Goal: Feedback & Contribution: Submit feedback/report problem

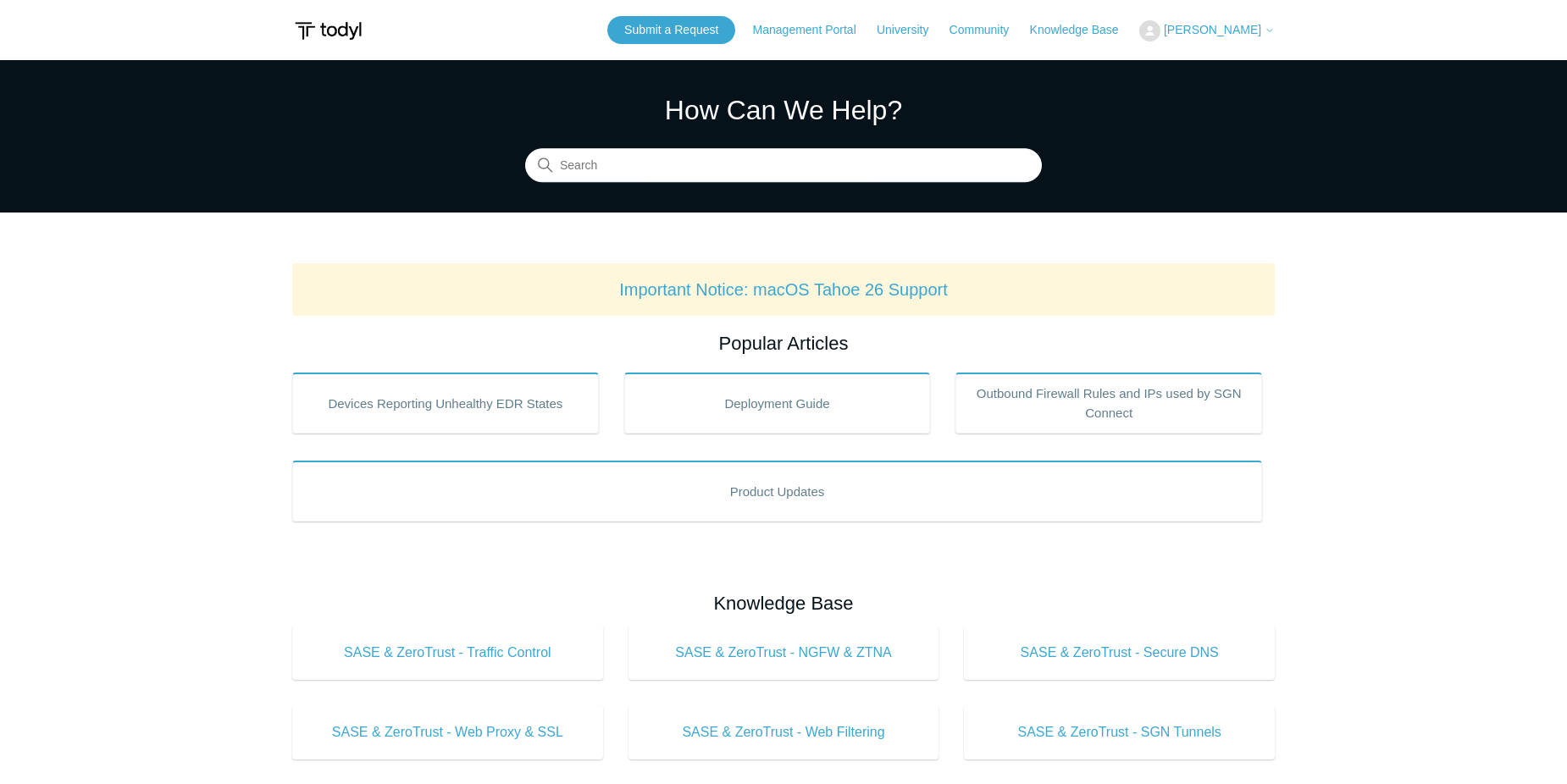
drag, startPoint x: 113, startPoint y: 521, endPoint x: 449, endPoint y: 405, distance: 355.5
click at [118, 517] on main "Todyl Support Center How Can We Help? Search Important Notice: macOS Tahoe 26 S…" at bounding box center [784, 793] width 1567 height 1465
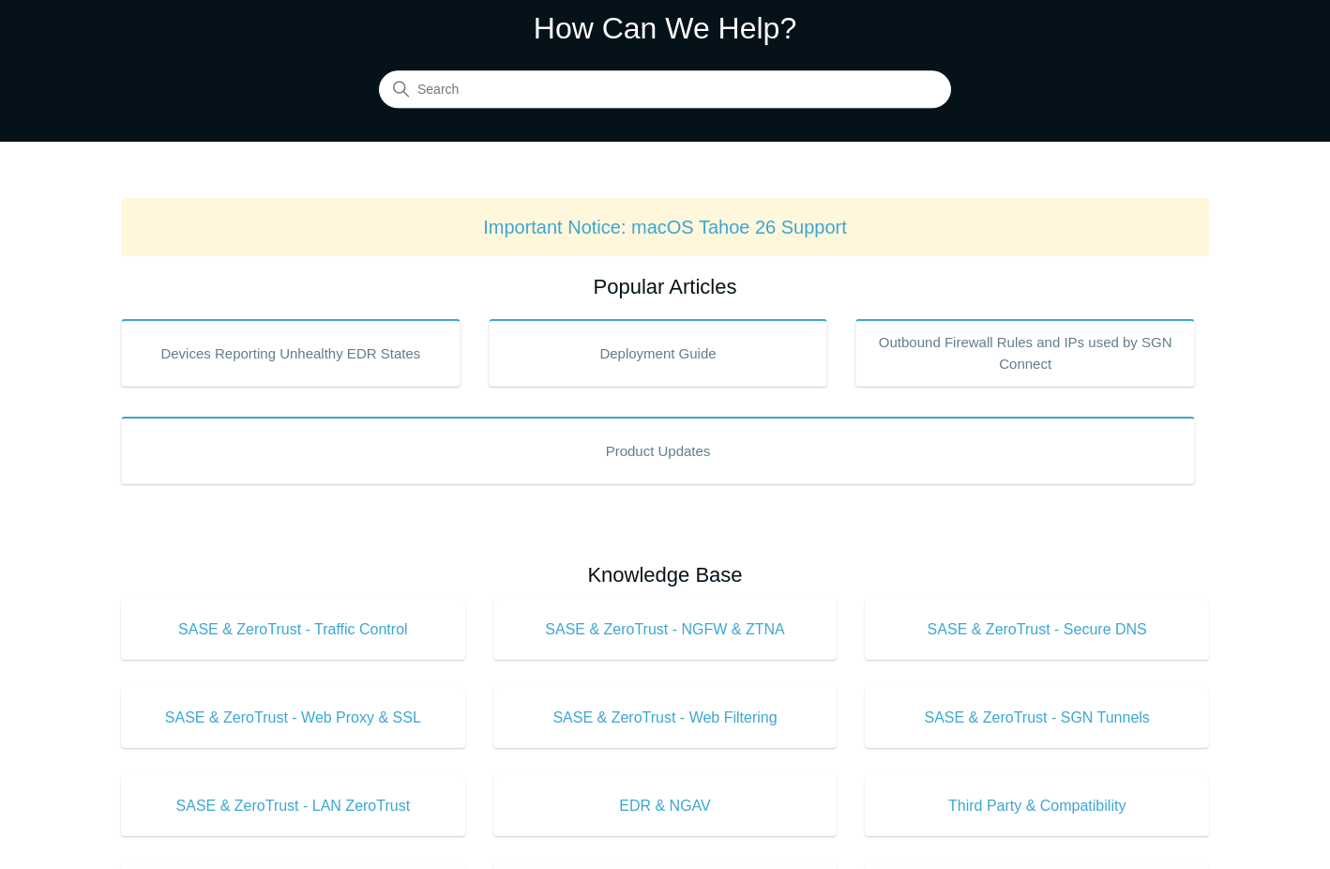
scroll to position [188, 0]
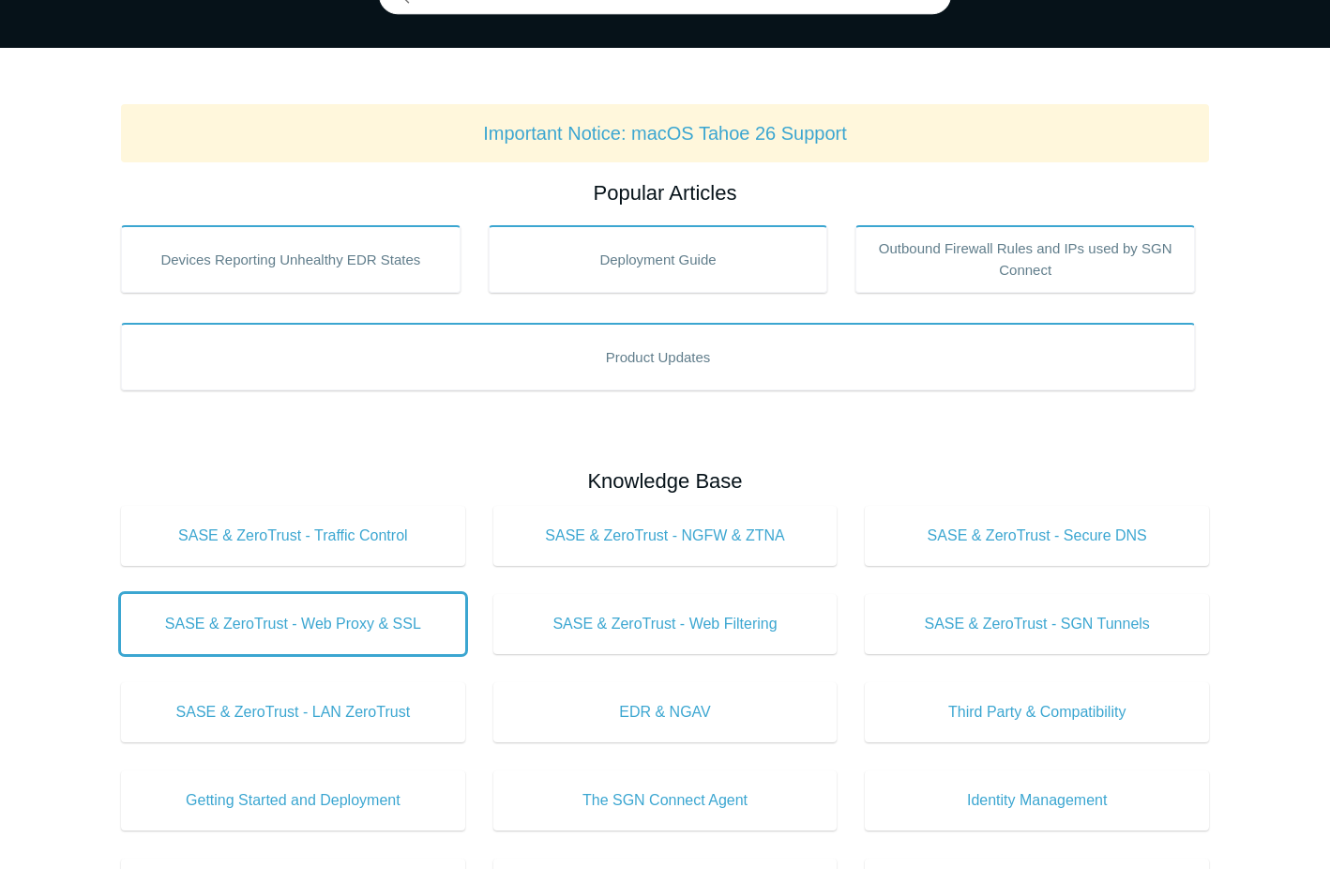
click at [387, 622] on span "SASE & ZeroTrust - Web Proxy & SSL" at bounding box center [293, 624] width 288 height 23
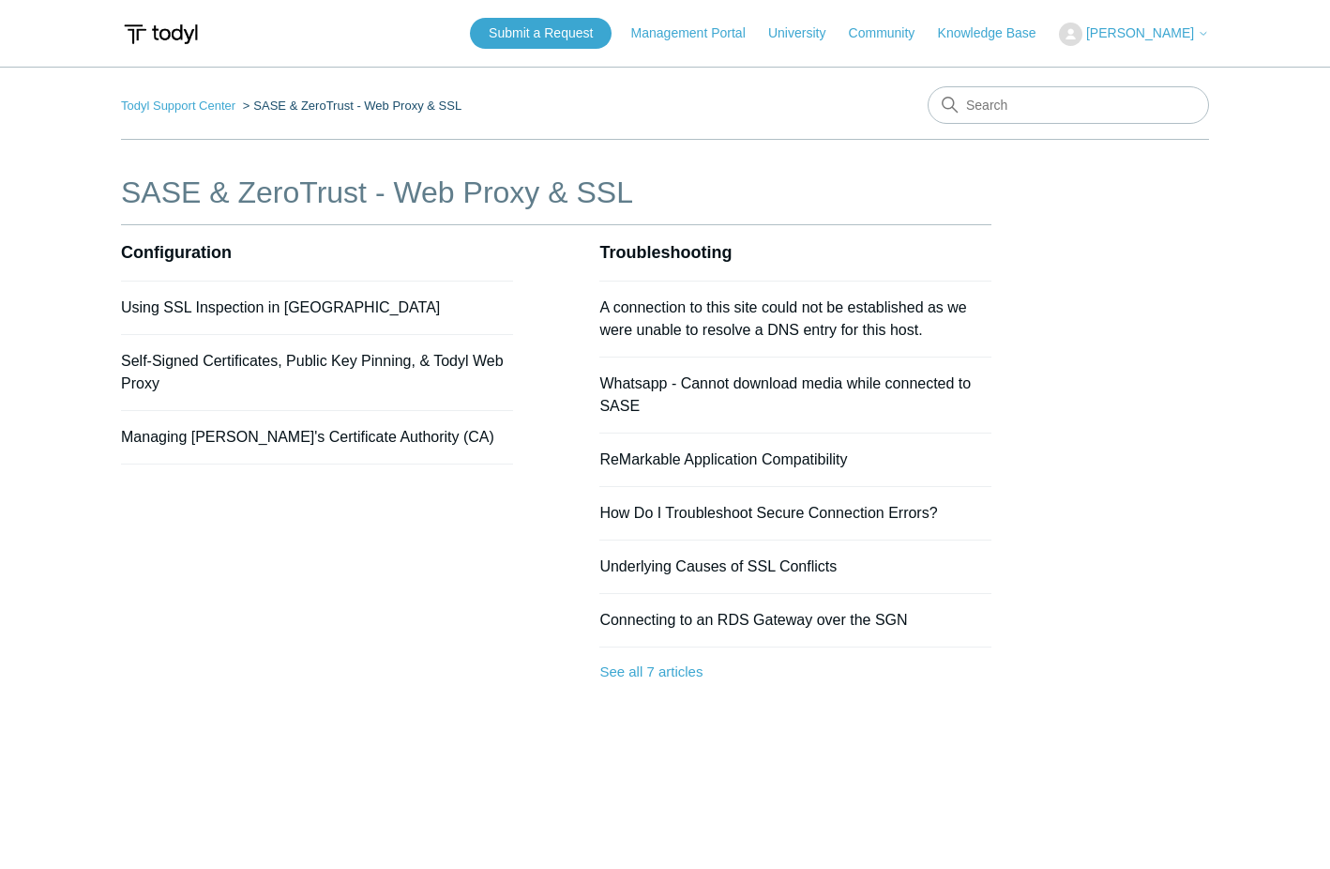
click at [321, 99] on li "SASE & ZeroTrust - Web Proxy & SSL" at bounding box center [350, 106] width 222 height 14
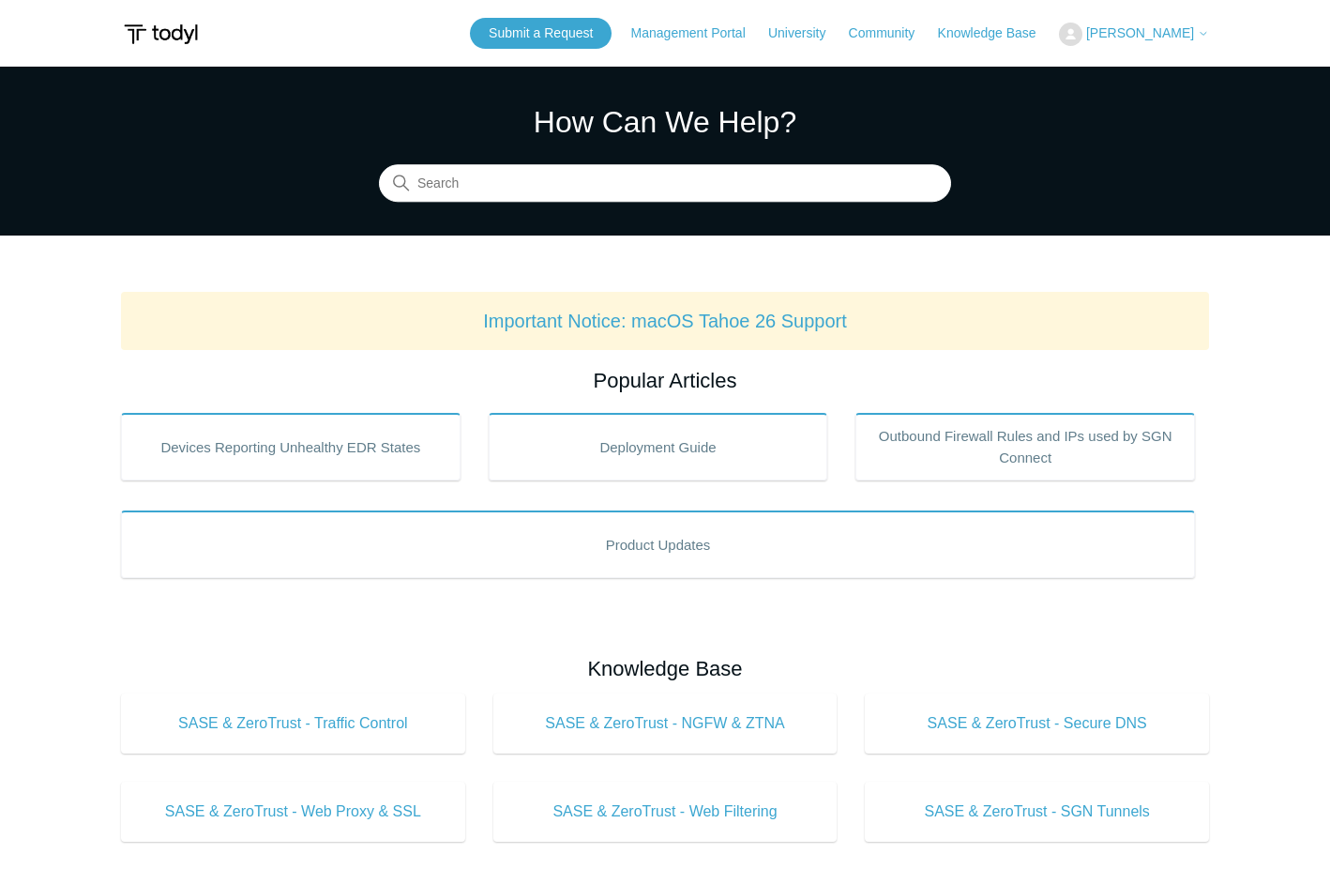
scroll to position [188, 0]
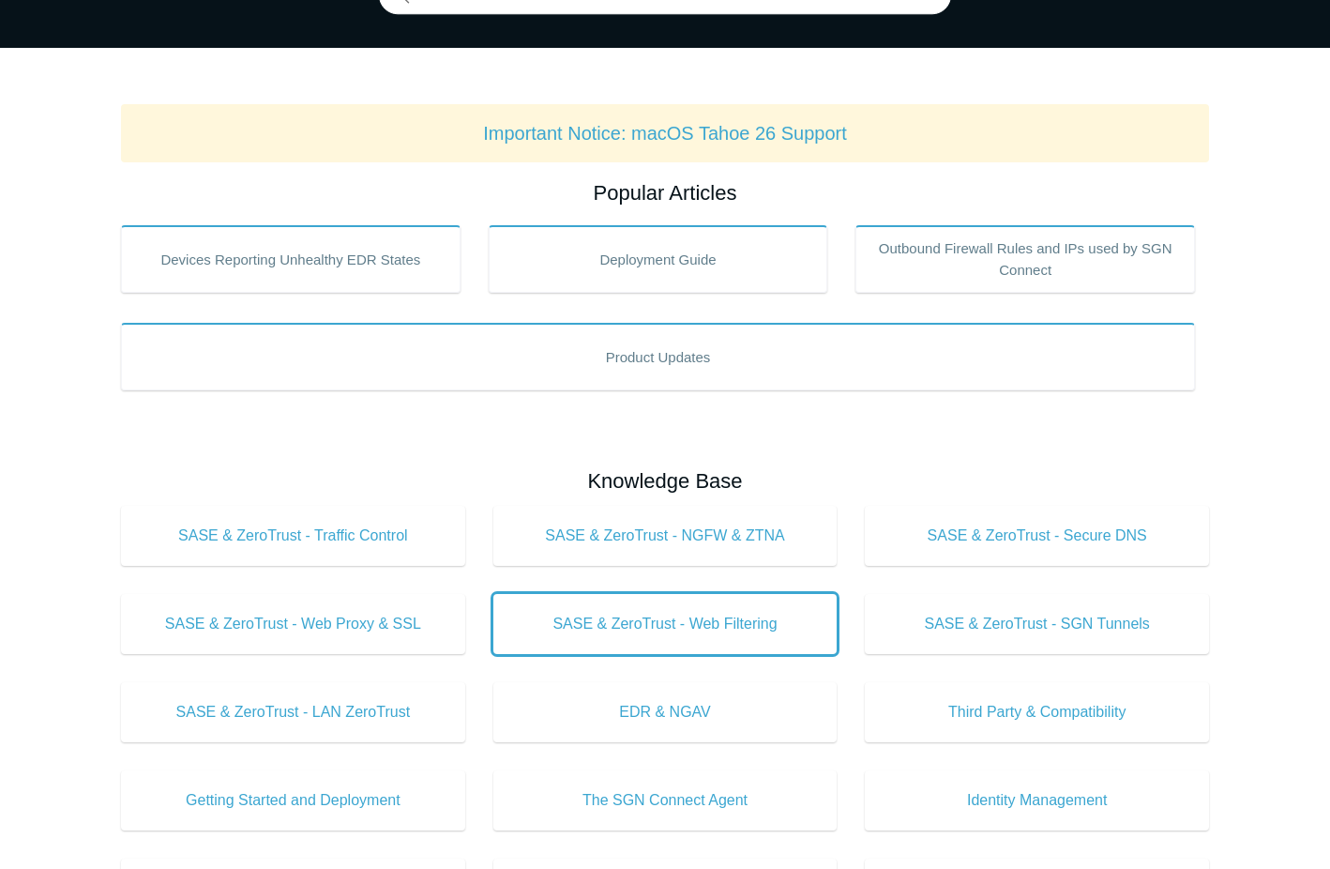
drag, startPoint x: 717, startPoint y: 616, endPoint x: 710, endPoint y: 607, distance: 10.7
click at [717, 616] on span "SASE & ZeroTrust - Web Filtering" at bounding box center [666, 624] width 288 height 23
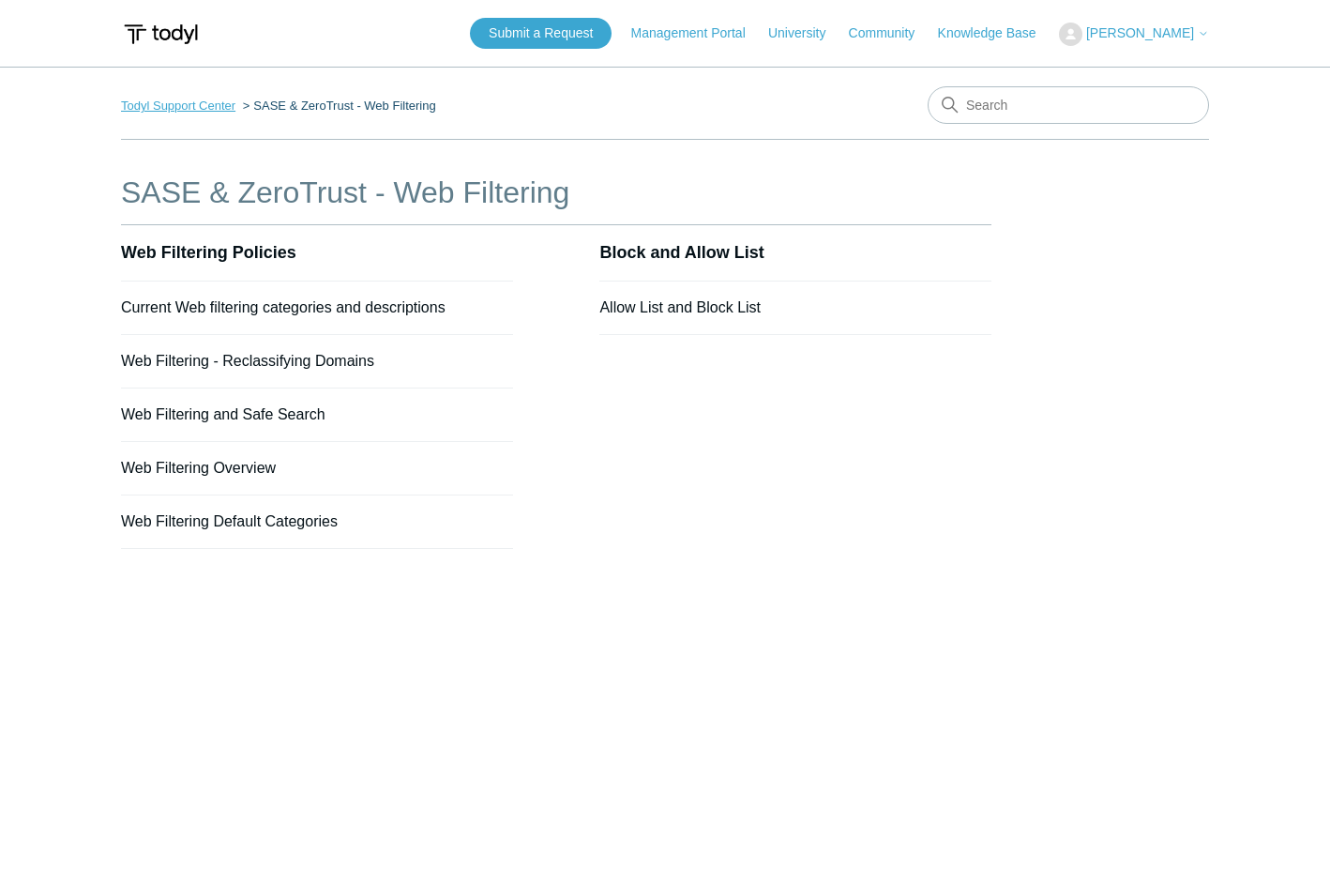
click at [209, 99] on link "Todyl Support Center" at bounding box center [178, 106] width 114 height 14
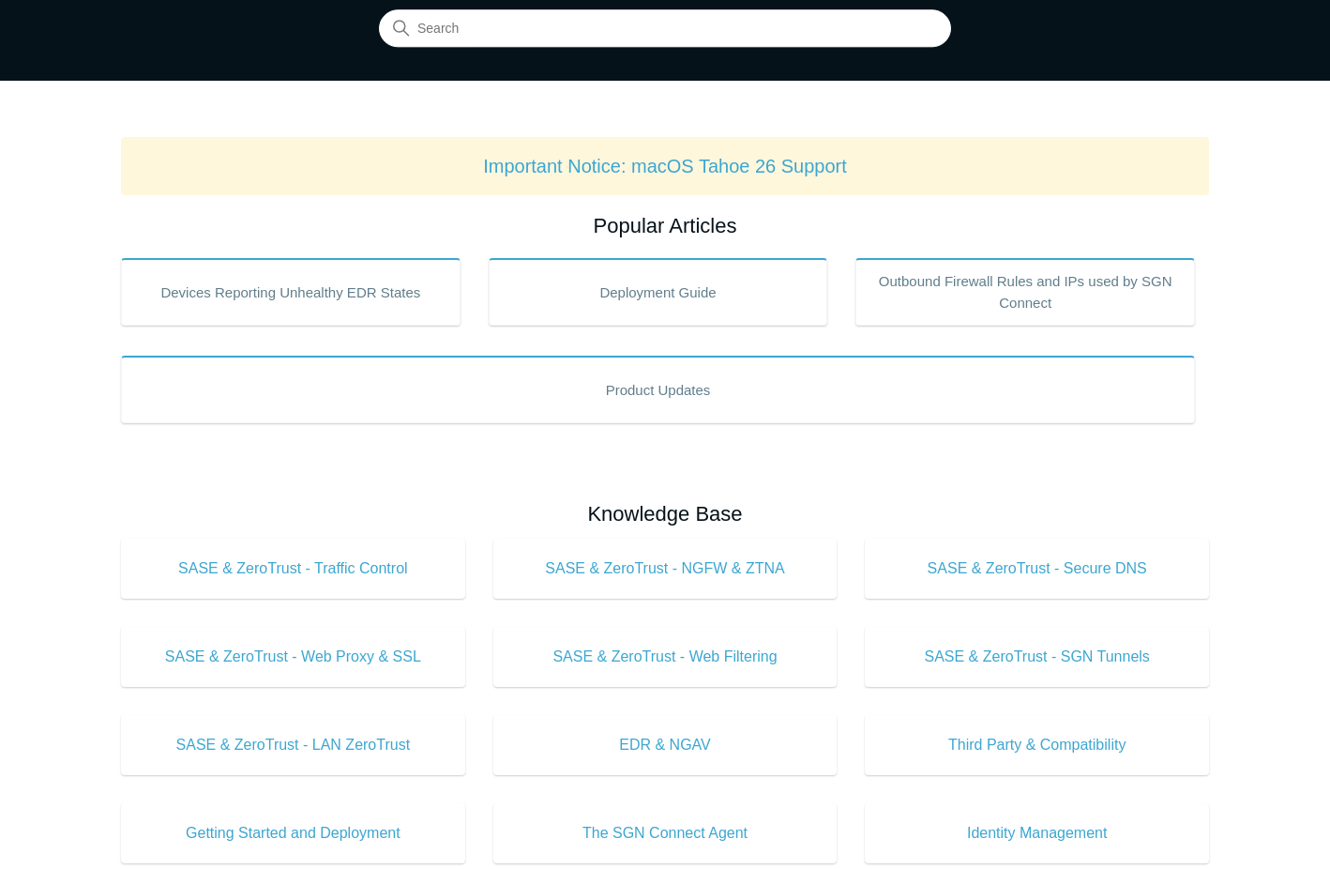
scroll to position [188, 0]
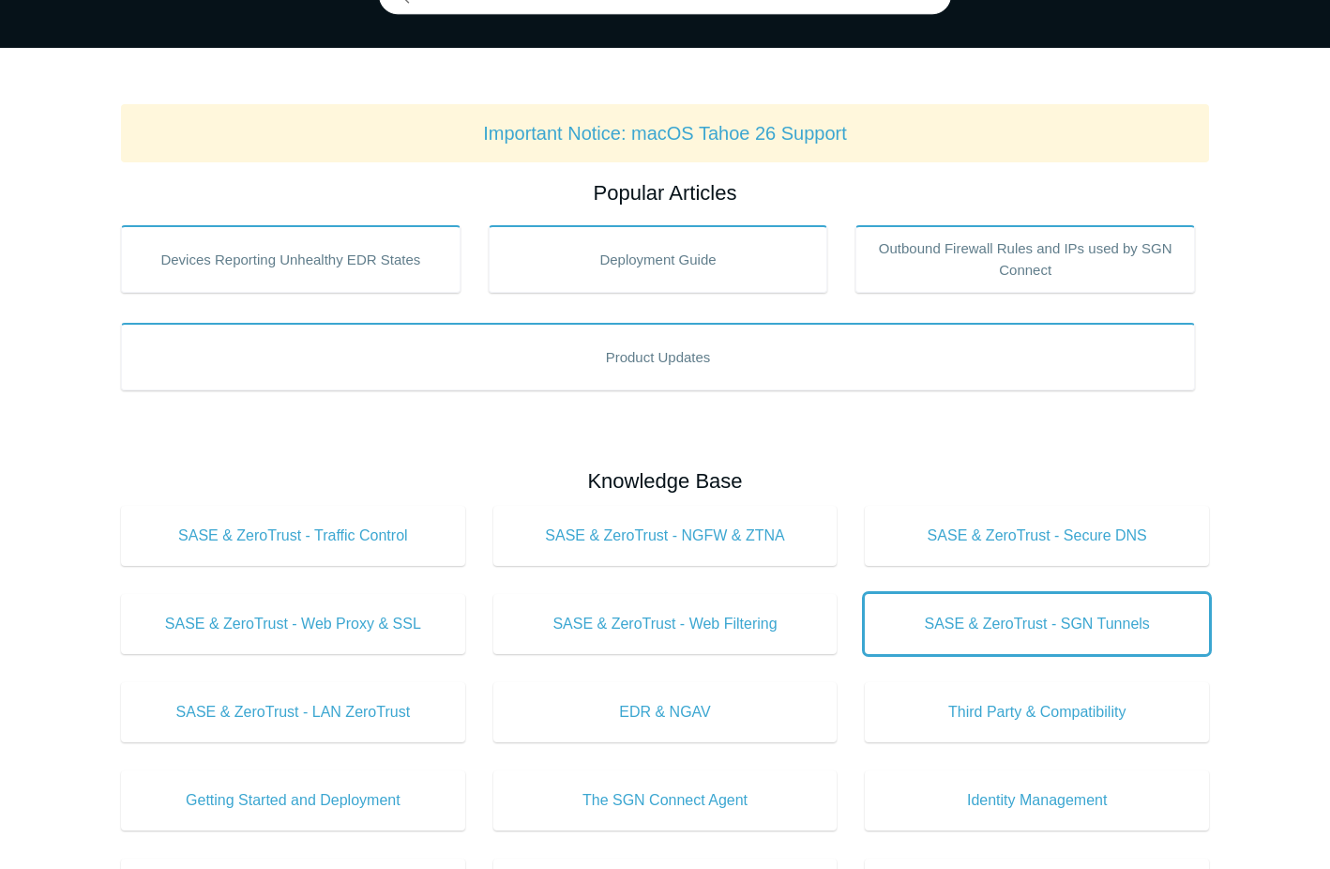
click at [1023, 609] on link "SASE & ZeroTrust - SGN Tunnels" at bounding box center [1037, 624] width 344 height 60
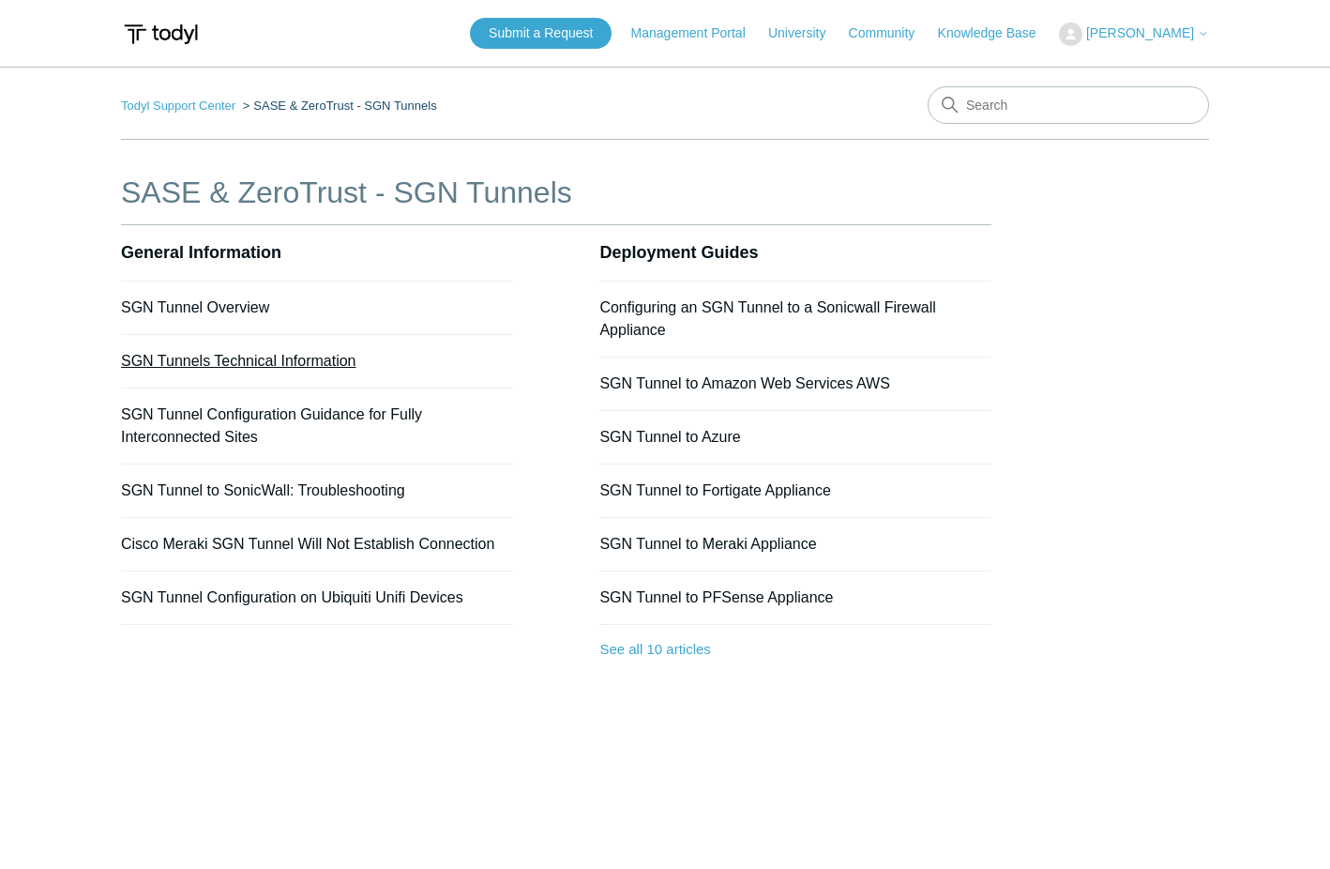
click at [192, 357] on link "SGN Tunnels Technical Information" at bounding box center [239, 361] width 236 height 16
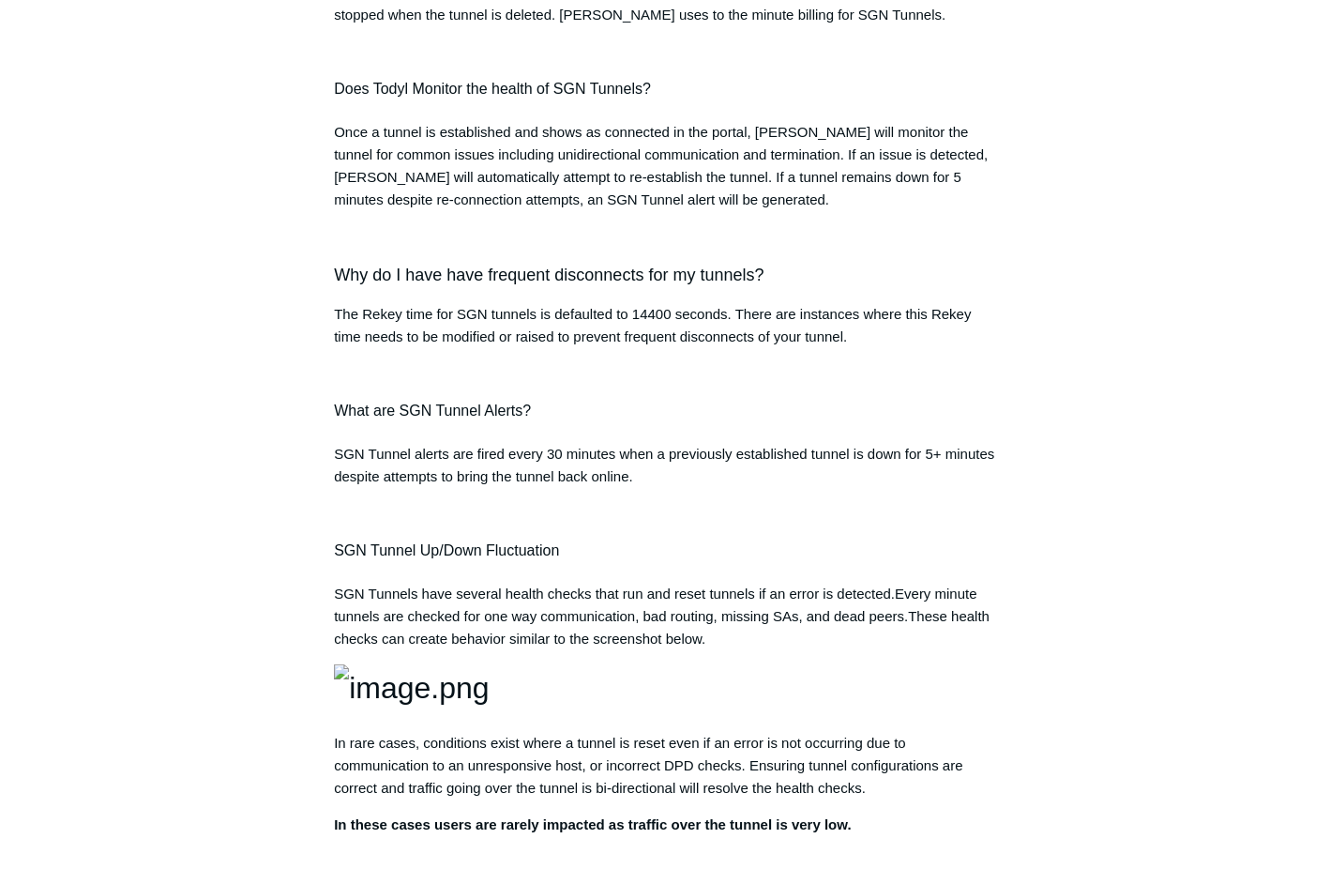
scroll to position [2440, 0]
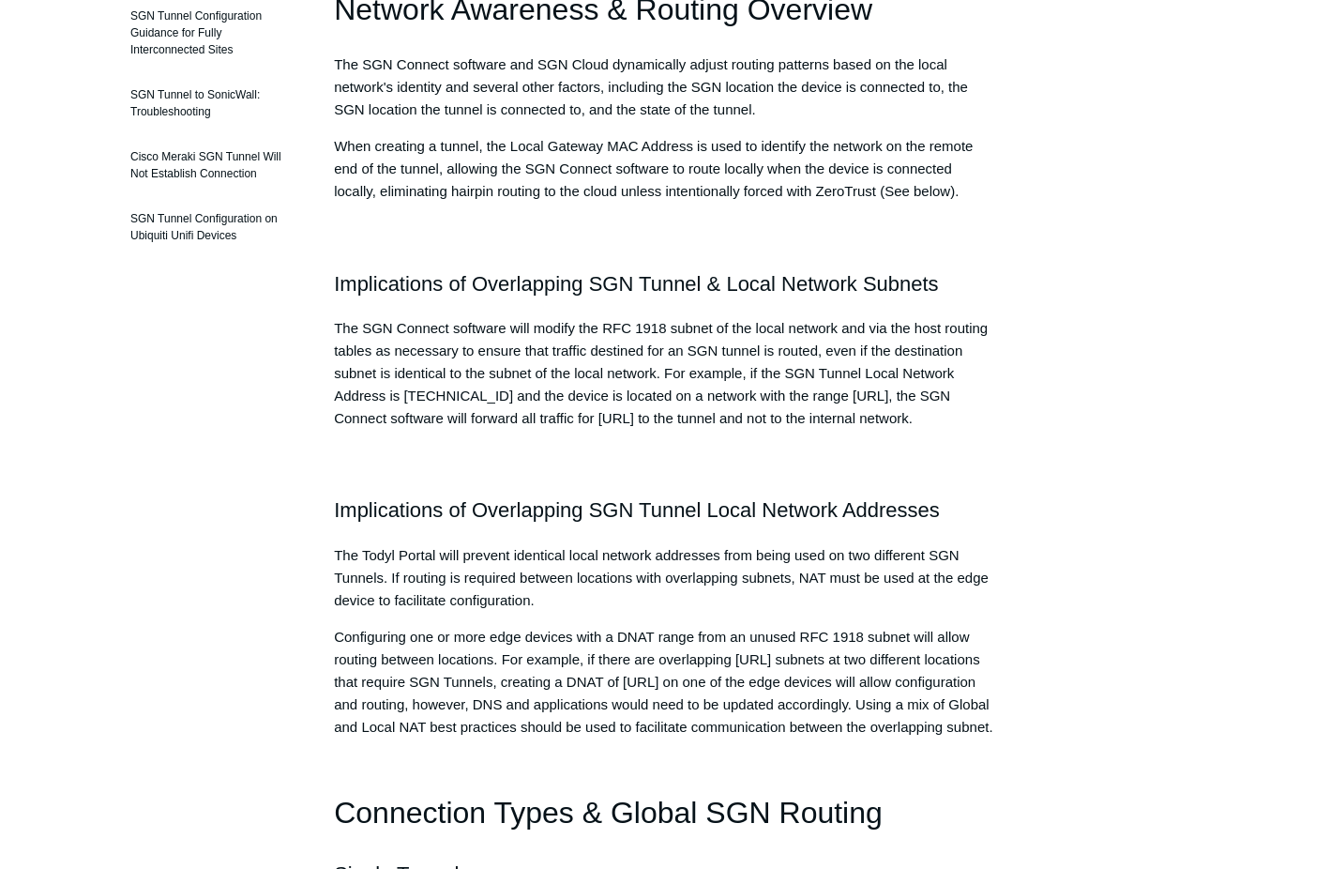
scroll to position [188, 0]
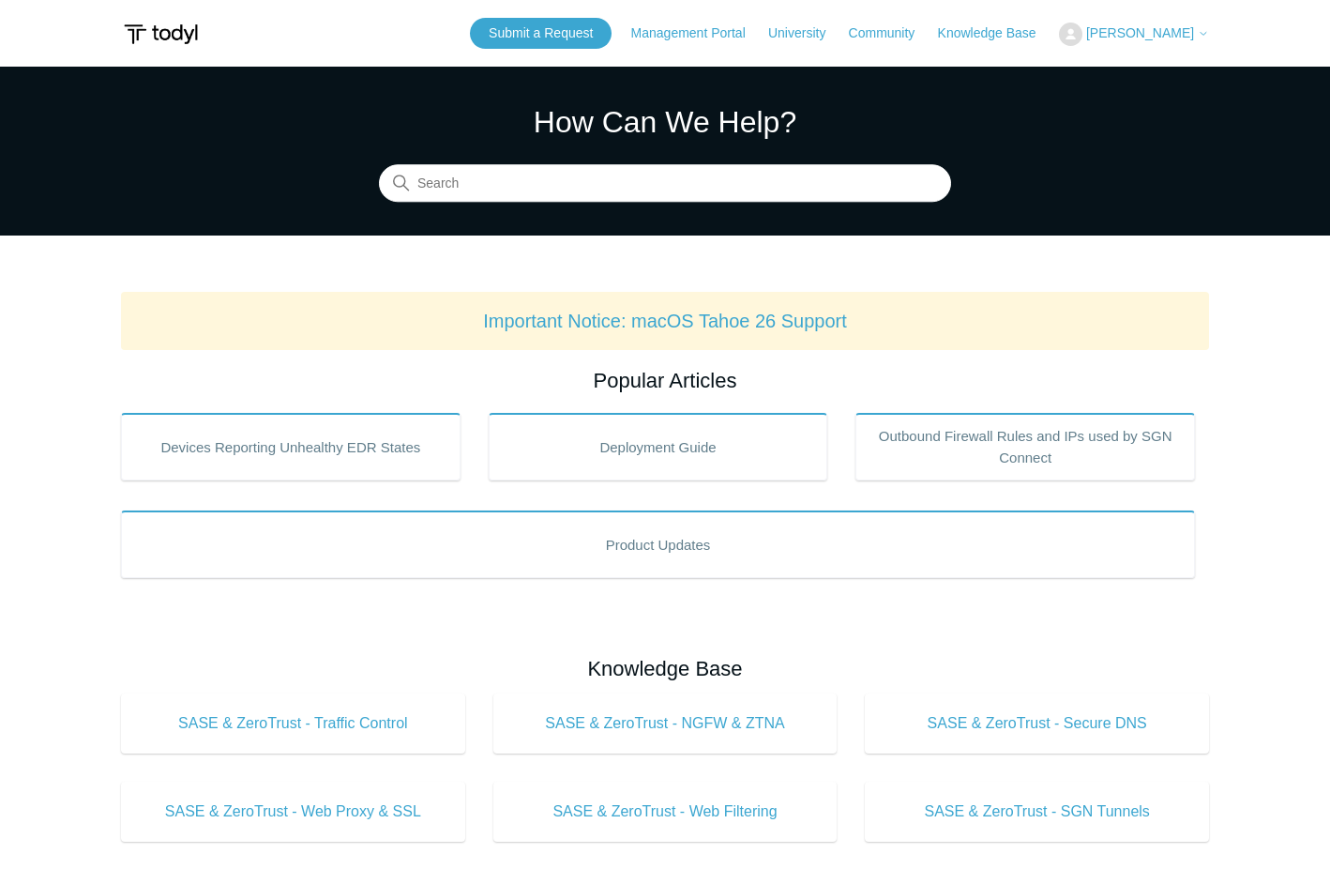
scroll to position [188, 0]
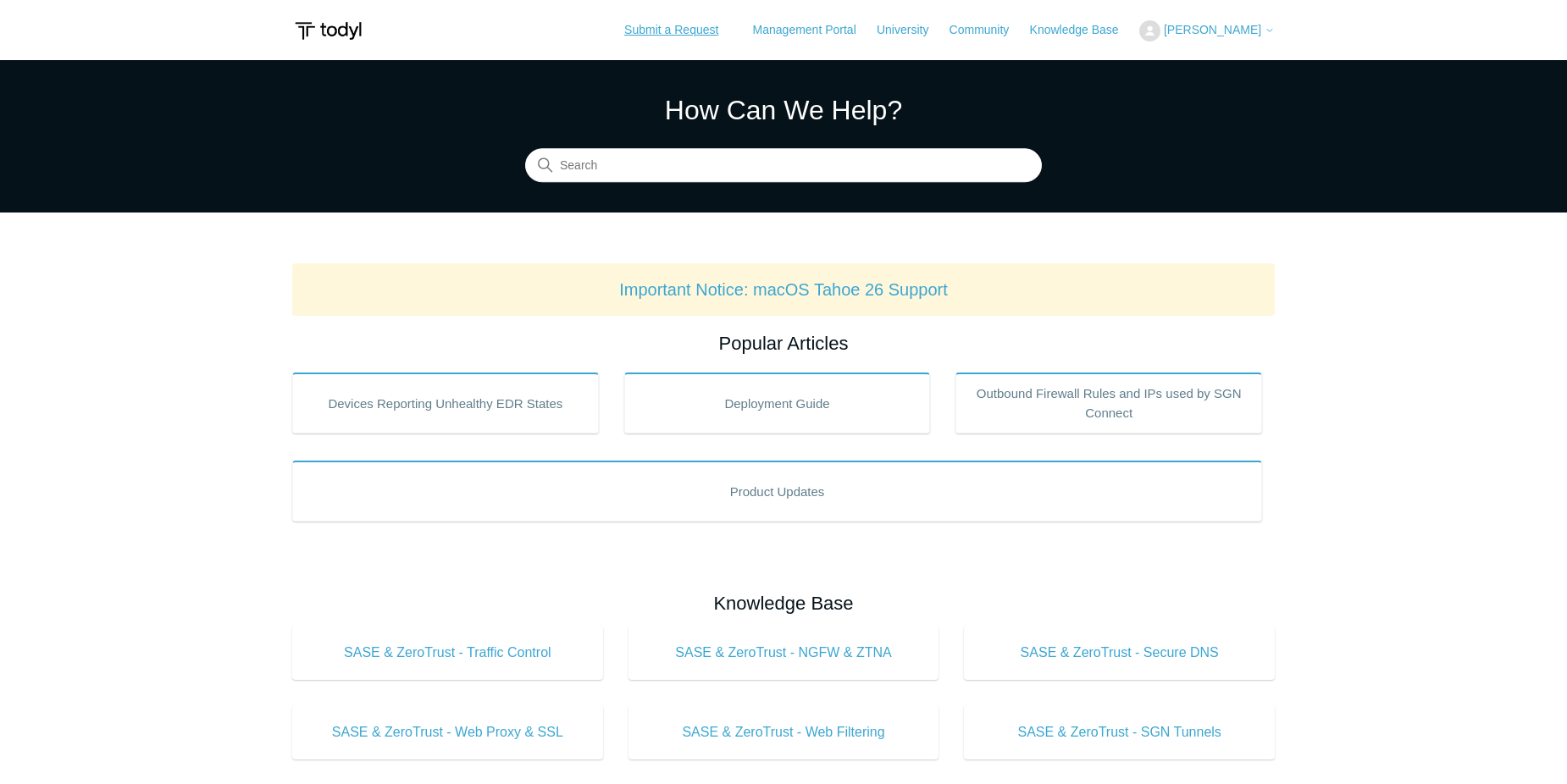
click at [706, 29] on link "Submit a Request" at bounding box center [672, 30] width 128 height 28
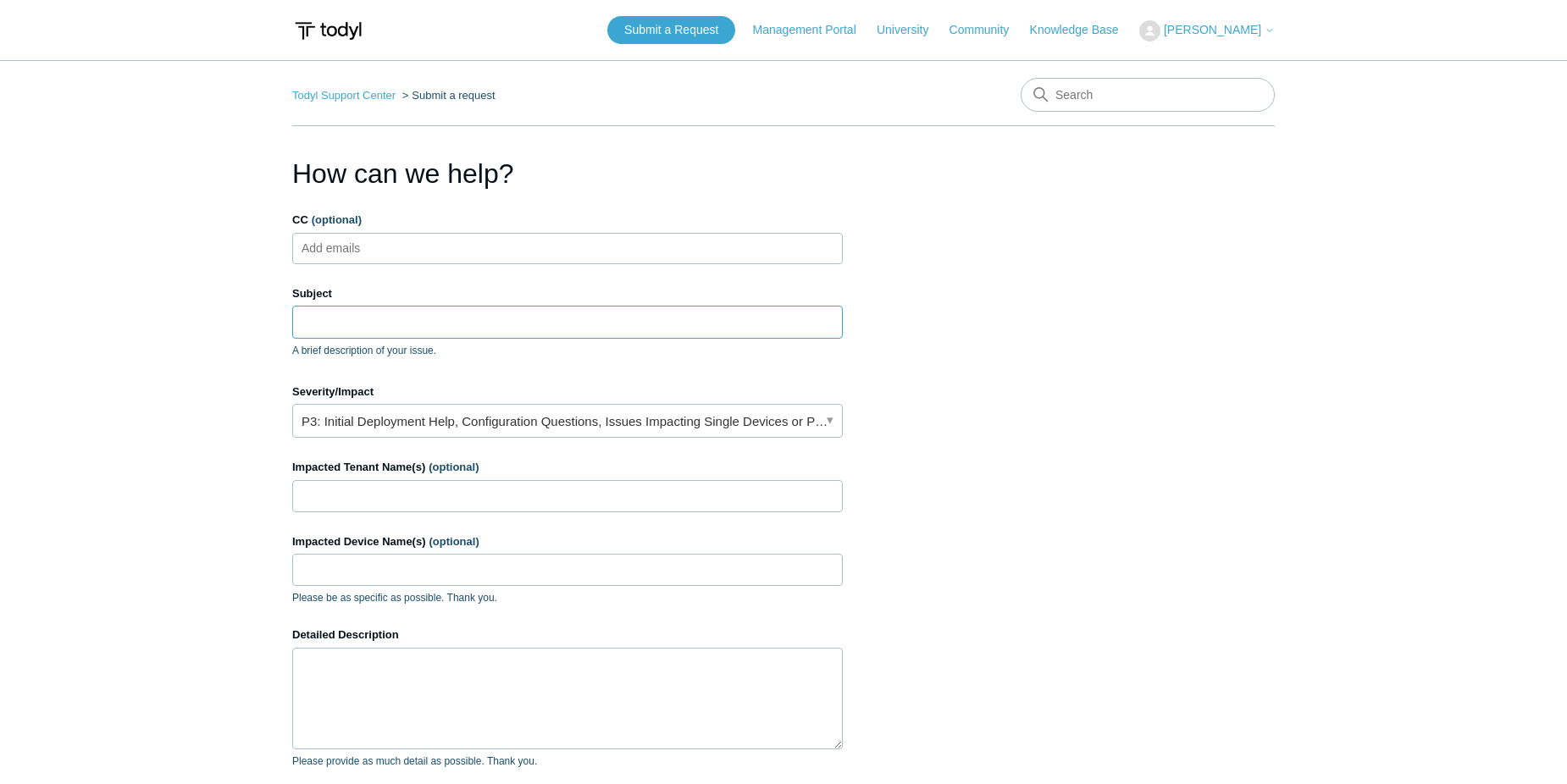
click at [388, 336] on input "Subject" at bounding box center [568, 322] width 551 height 32
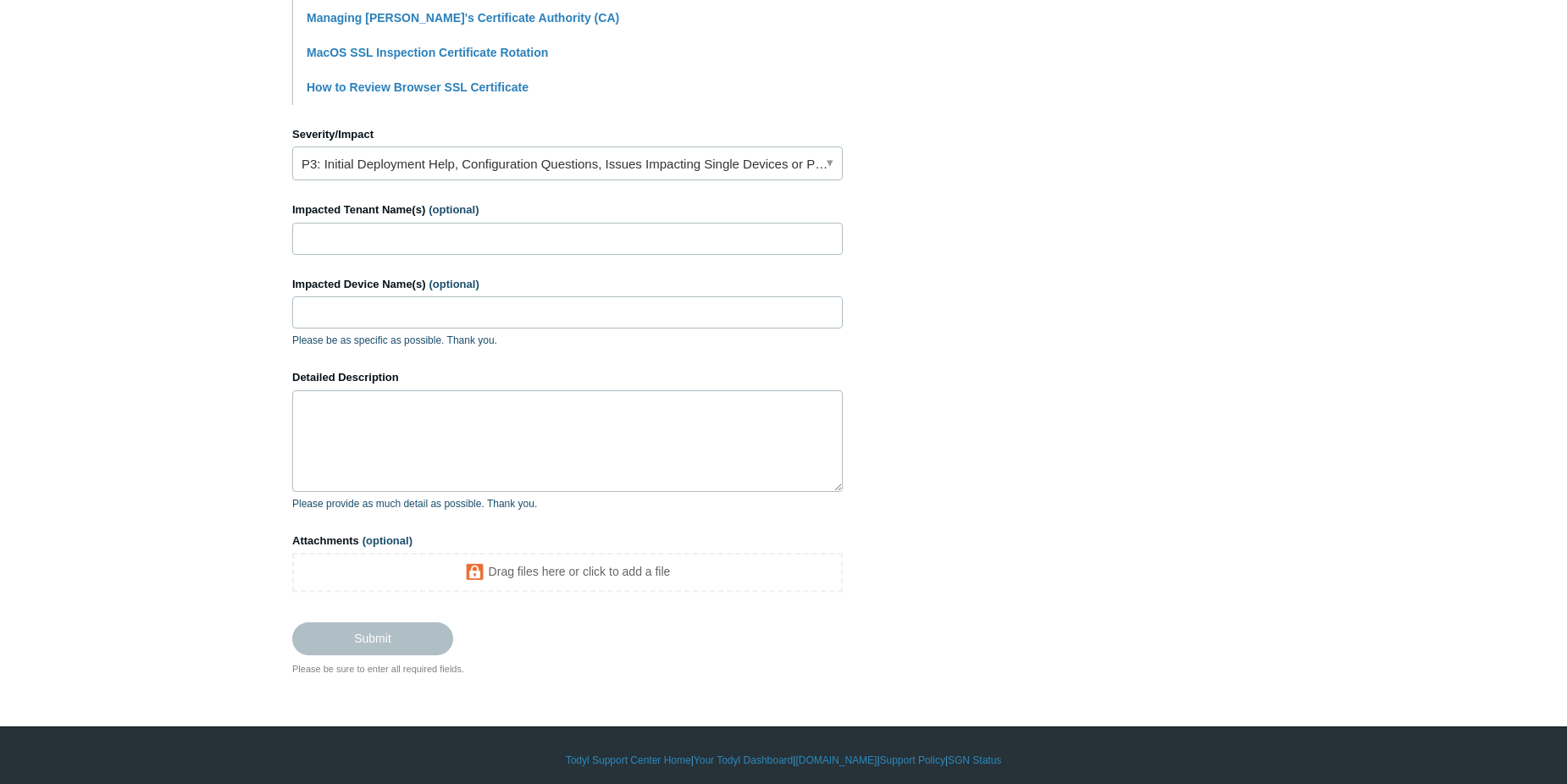
scroll to position [678, 0]
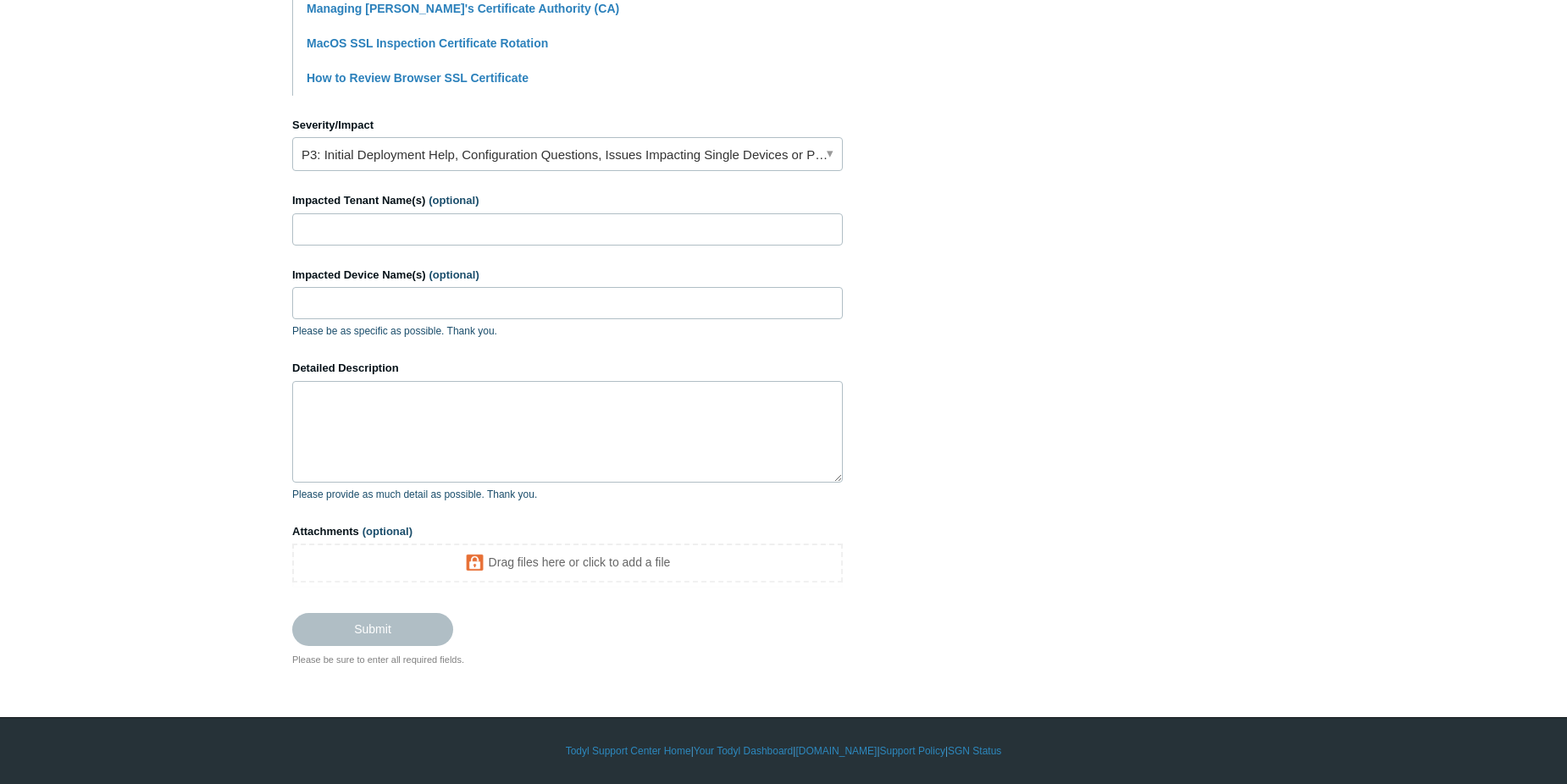
type input "SASE Certification"
click at [416, 432] on textarea "Detailed Description" at bounding box center [568, 431] width 551 height 102
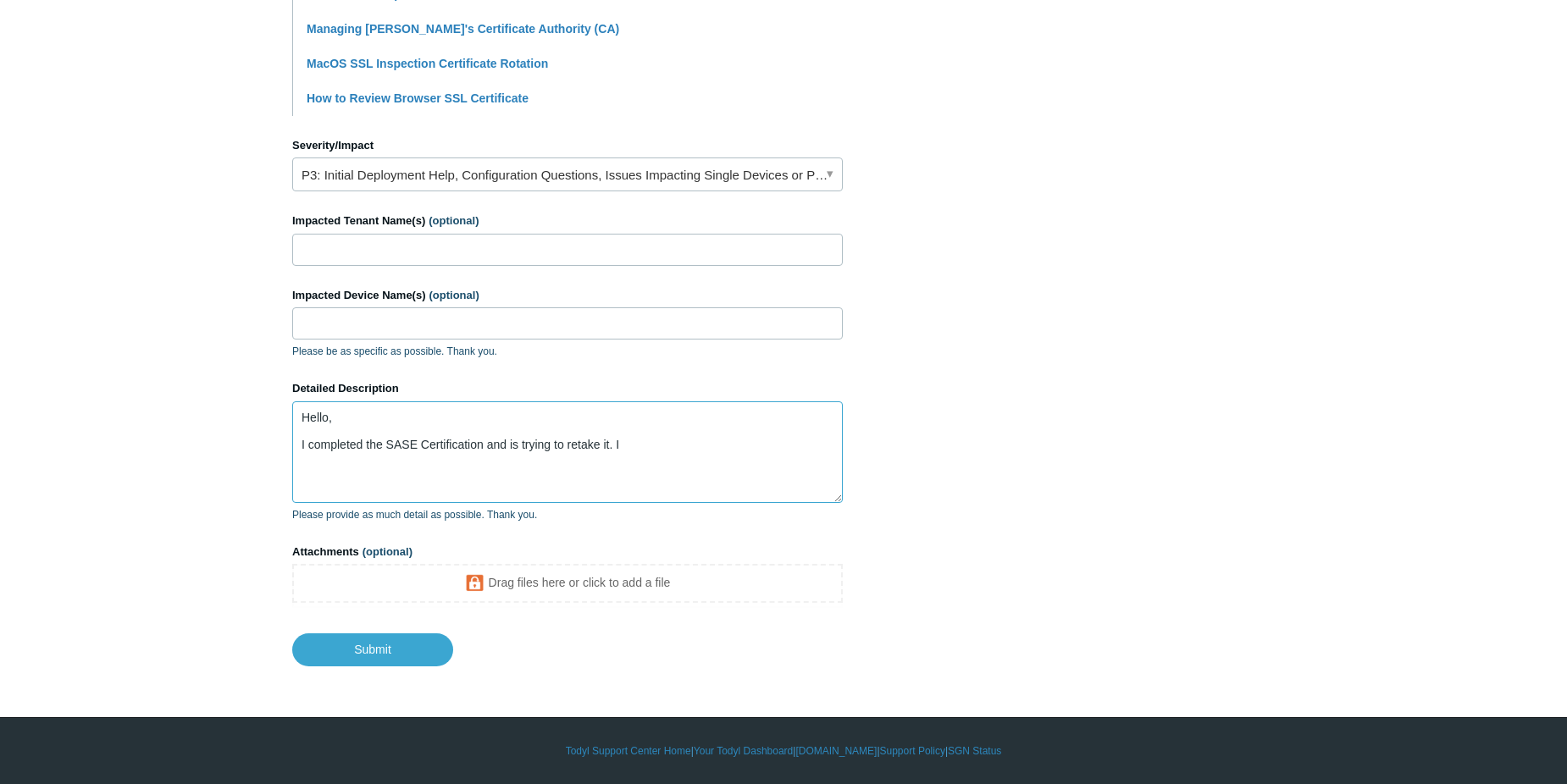
click at [664, 442] on textarea "Hello, I completed the SASE Certification and is trying to retake it. I" at bounding box center [568, 452] width 551 height 102
click at [684, 449] on textarea "Hello, I completed the SASE Certification and am trying to retake it. I" at bounding box center [568, 452] width 551 height 102
type textarea "Hello, I completed the SASE Certification and am trying to retake it. I do not …"
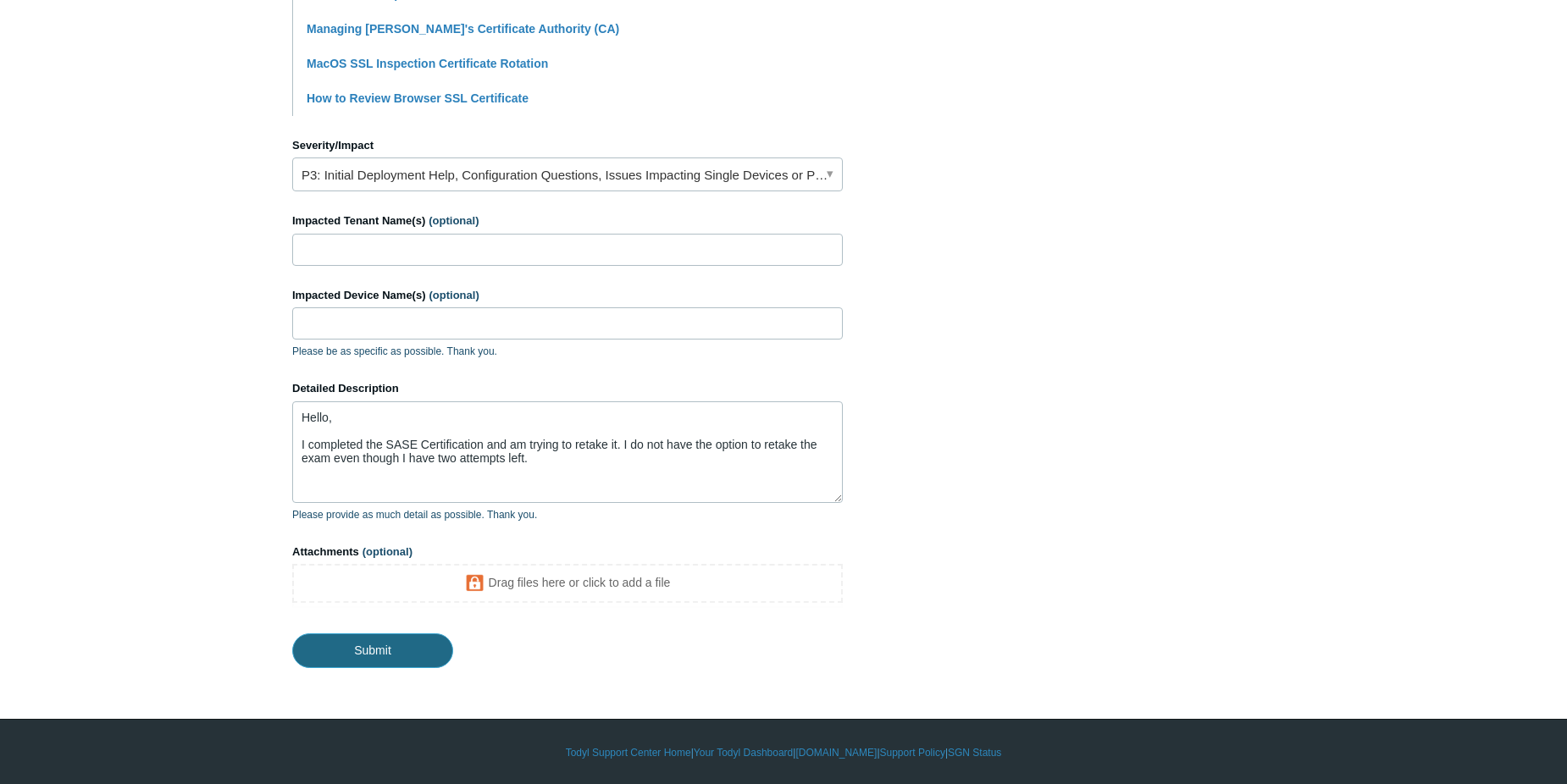
click at [402, 640] on input "Submit" at bounding box center [373, 650] width 161 height 34
